Goal: Information Seeking & Learning: Learn about a topic

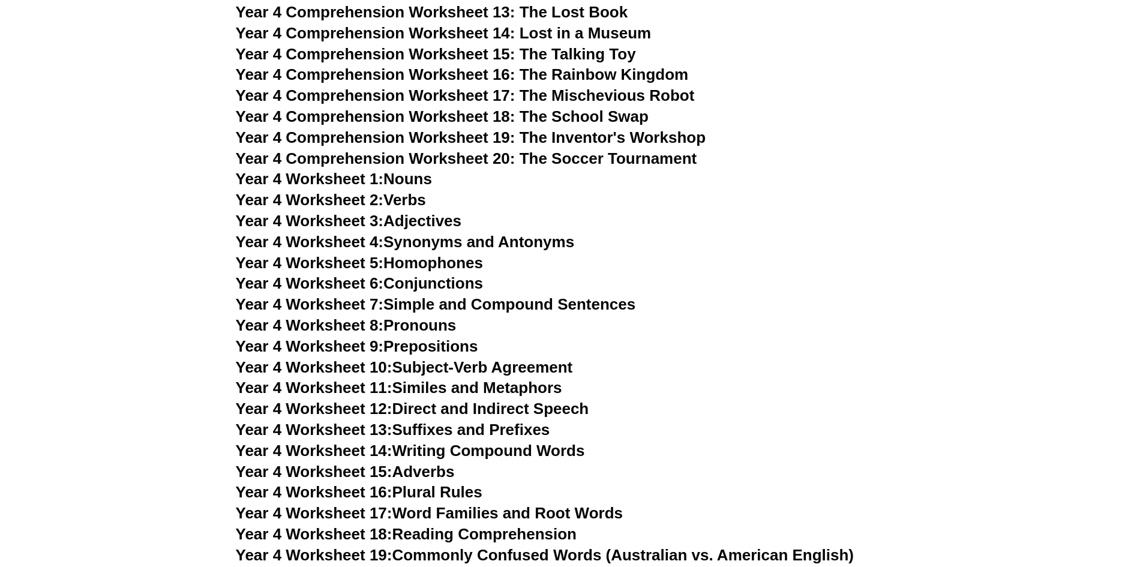
scroll to position [4802, 0]
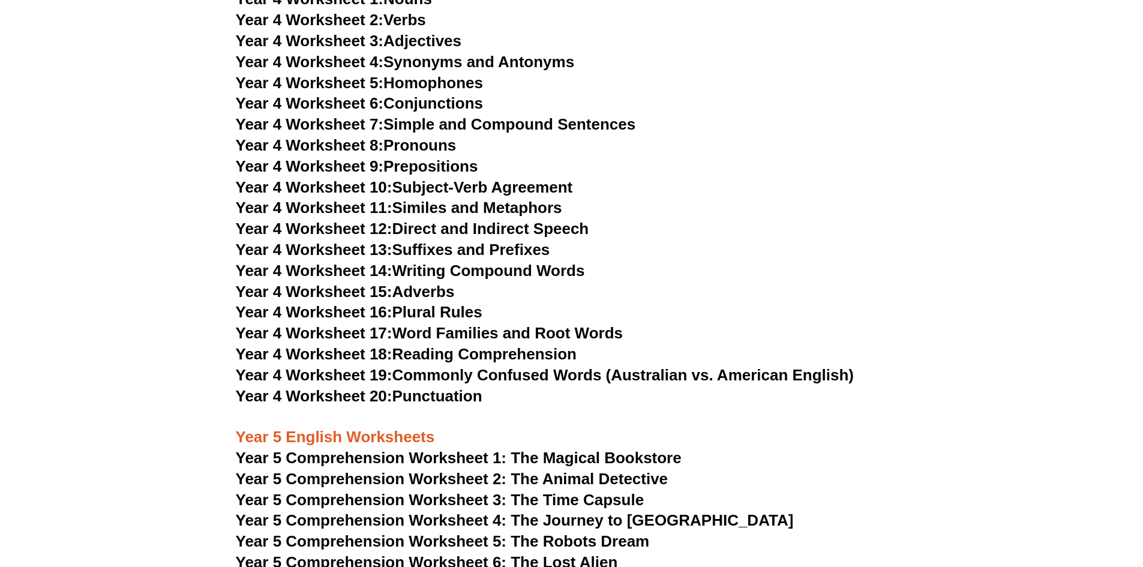
click at [518, 230] on link "Year 4 Worksheet 12: Direct and Indirect Speech" at bounding box center [413, 229] width 354 height 18
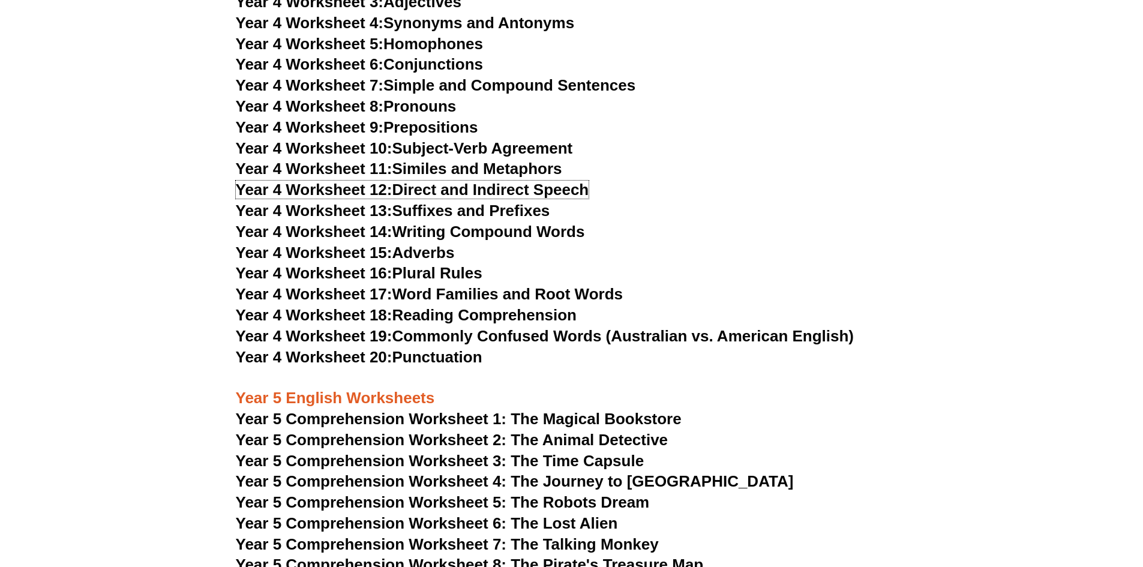
scroll to position [4862, 0]
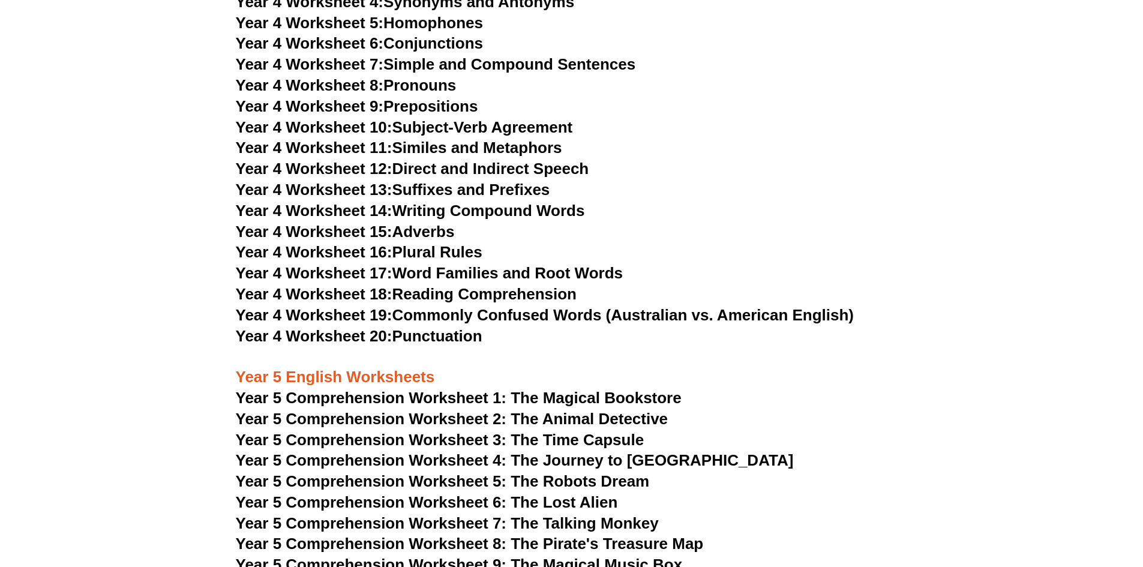
click at [496, 216] on link "Year 4 Worksheet 14: Writing Compound Words" at bounding box center [410, 211] width 349 height 18
click at [537, 267] on link "Year 4 Worksheet 17: Word Families and Root Words" at bounding box center [429, 273] width 387 height 18
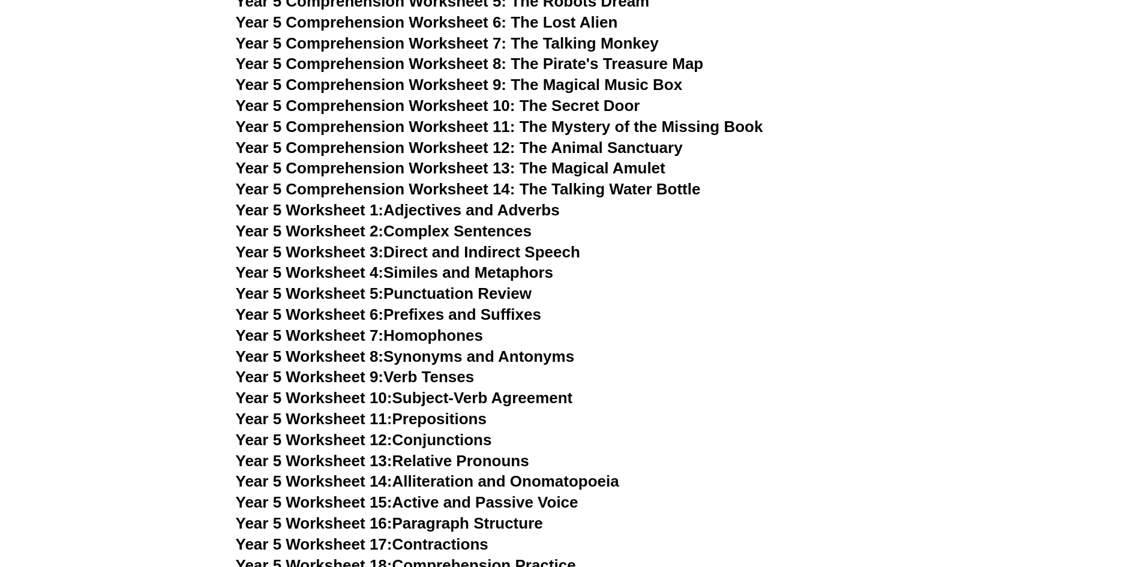
scroll to position [5102, 0]
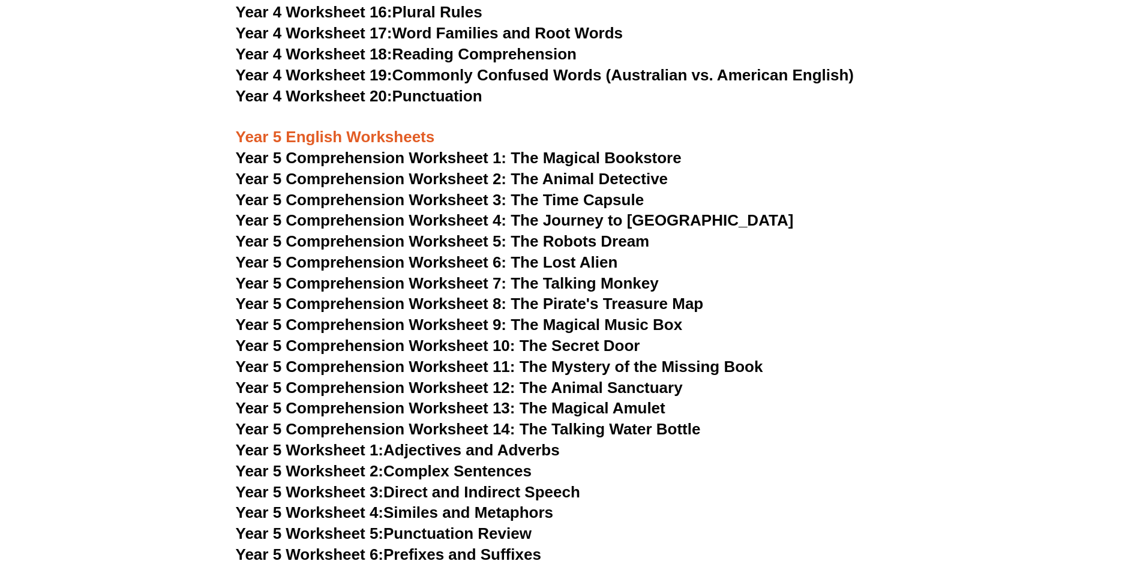
click at [558, 139] on h3 "Year 5 English Worksheets" at bounding box center [572, 127] width 672 height 41
click at [552, 154] on span "Year 5 Comprehension Worksheet 1: The Magical Bookstore" at bounding box center [459, 158] width 446 height 18
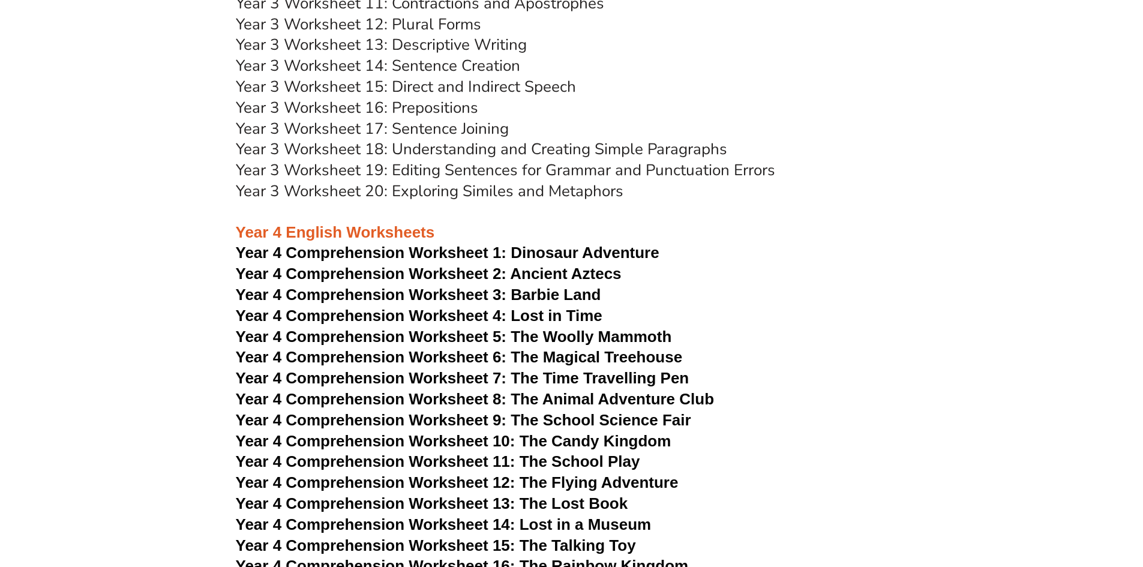
scroll to position [4322, 0]
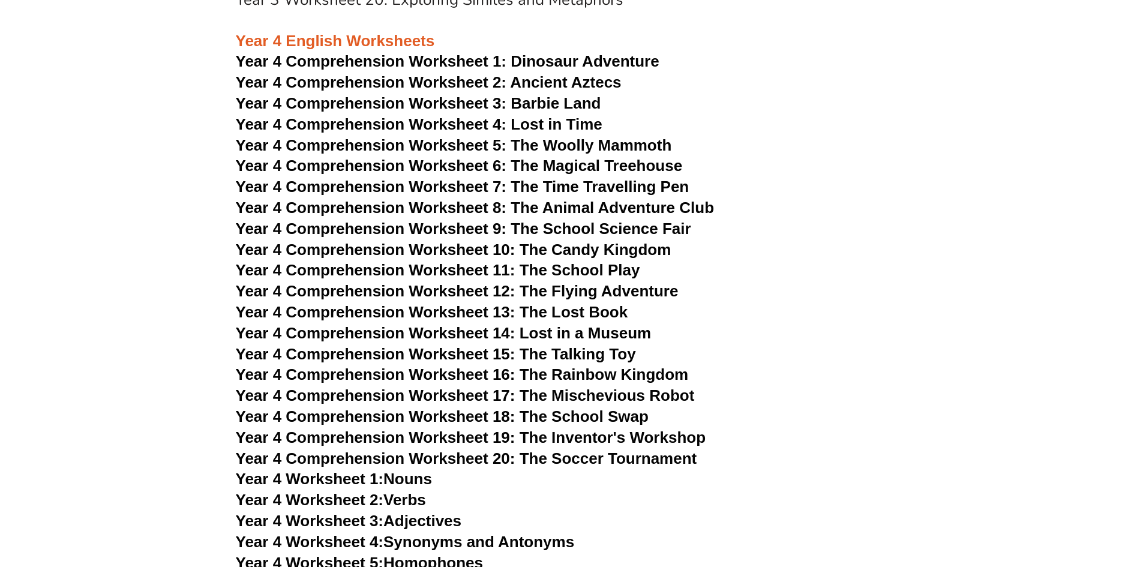
click at [486, 56] on span "Year 4 Comprehension Worksheet 1:" at bounding box center [371, 61] width 271 height 18
click at [533, 104] on span "Year 4 Comprehension Worksheet 3: Barbie Land" at bounding box center [419, 103] width 366 height 18
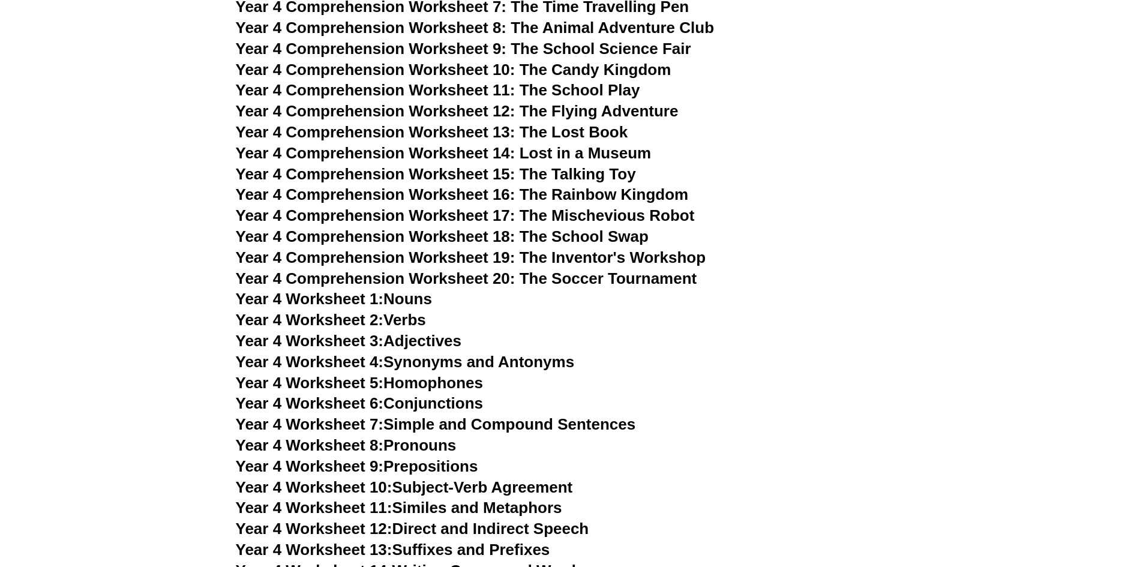
scroll to position [4562, 0]
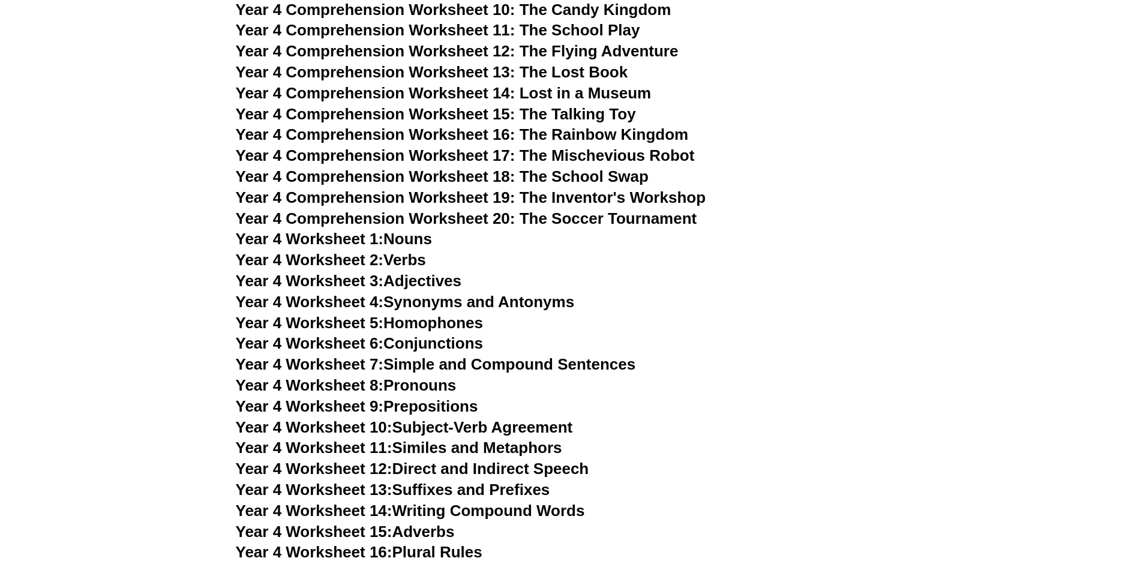
click at [497, 450] on link "Year 4 Worksheet 11: Similes and Metaphors" at bounding box center [399, 448] width 327 height 18
click at [550, 487] on link "Year 4 Worksheet 13: Suffixes and Prefixes" at bounding box center [393, 490] width 315 height 18
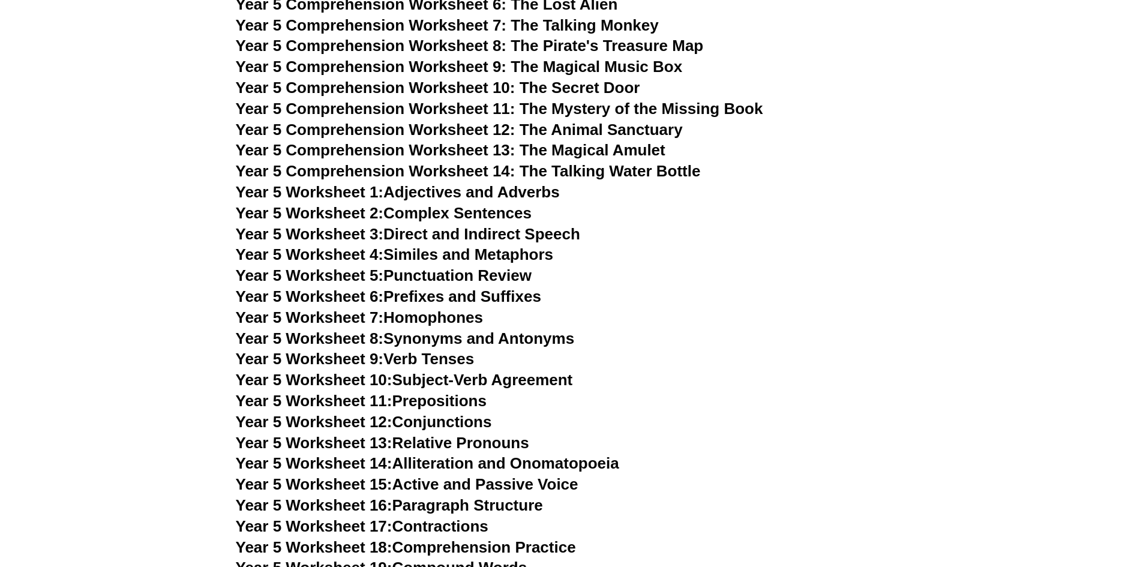
scroll to position [5402, 0]
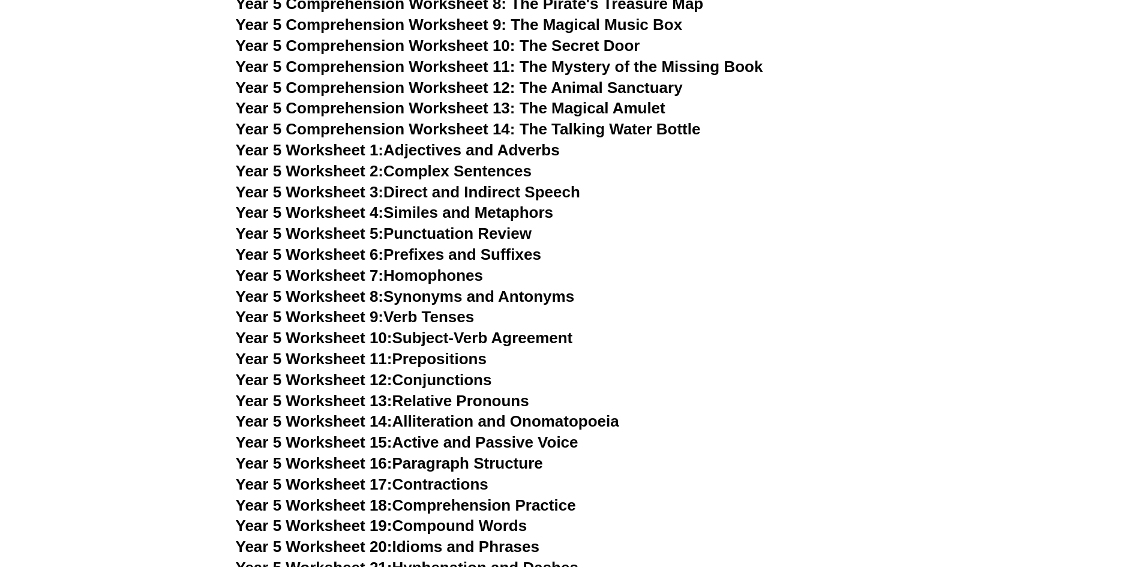
click at [416, 261] on link "Year 5 Worksheet 6: Prefixes and Suffixes" at bounding box center [389, 255] width 306 height 18
click at [429, 459] on link "Year 5 Worksheet 16: Paragraph Structure" at bounding box center [389, 463] width 307 height 18
click at [459, 238] on link "Year 5 Worksheet 5: Punctuation Review" at bounding box center [384, 233] width 296 height 18
